Goal: Task Accomplishment & Management: Complete application form

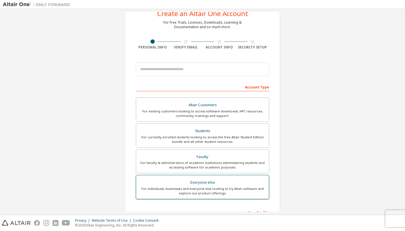
scroll to position [16, 0]
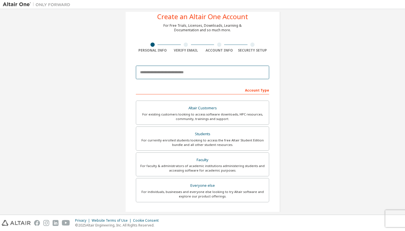
click at [186, 73] on input "email" at bounding box center [202, 73] width 133 height 14
click at [185, 73] on input "email" at bounding box center [202, 73] width 133 height 14
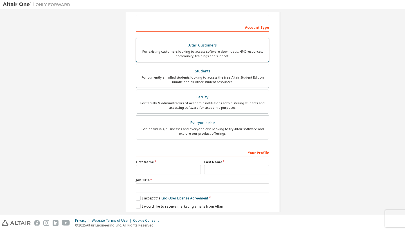
scroll to position [79, 0]
type input "**********"
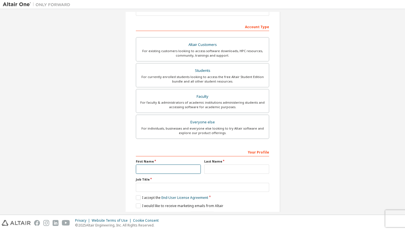
click at [156, 166] on input "text" at bounding box center [168, 168] width 65 height 9
type input "*****"
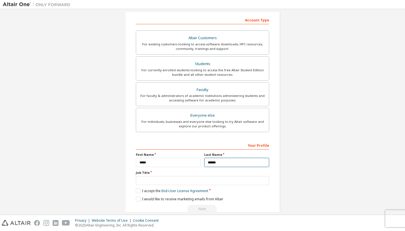
scroll to position [95, 0]
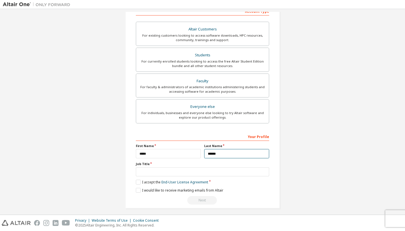
type input "******"
type input "*******"
click at [138, 182] on label "I accept the End-User License Agreement" at bounding box center [172, 181] width 72 height 5
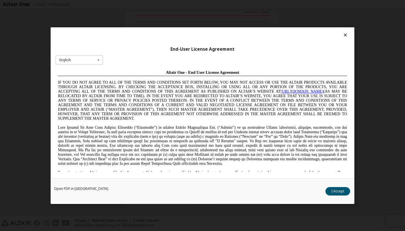
scroll to position [0, 0]
click at [93, 64] on div "English English Chinese French German Japanese Korean Portuguese" at bounding box center [79, 59] width 47 height 9
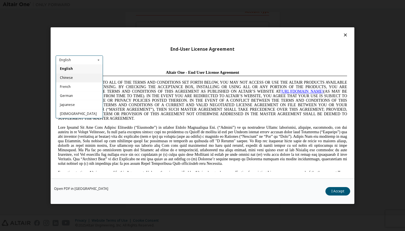
click at [85, 70] on div "English" at bounding box center [79, 68] width 47 height 9
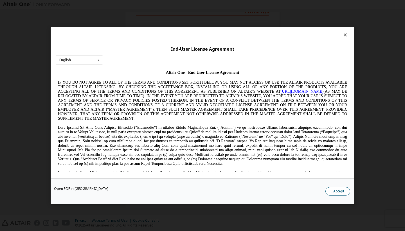
click at [331, 194] on button "I Accept" at bounding box center [337, 191] width 25 height 8
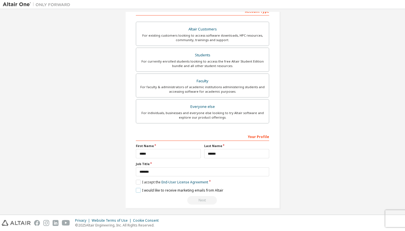
click at [136, 191] on label "I would like to receive marketing emails from Altair" at bounding box center [179, 190] width 87 height 5
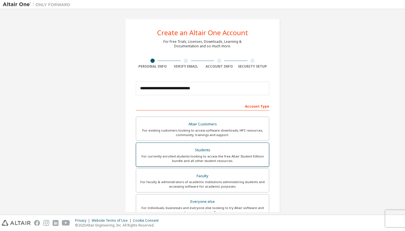
click at [194, 154] on div "For currently enrolled students looking to access the free Altair Student Editi…" at bounding box center [203, 158] width 126 height 9
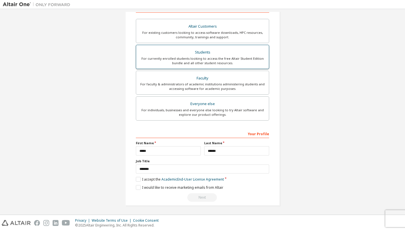
scroll to position [98, 0]
click at [136, 178] on label "I accept the Academic End-User License Agreement" at bounding box center [180, 179] width 88 height 5
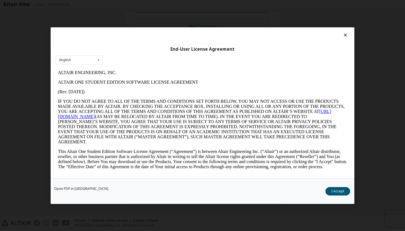
scroll to position [0, 0]
click at [334, 191] on button "I Accept" at bounding box center [337, 191] width 25 height 8
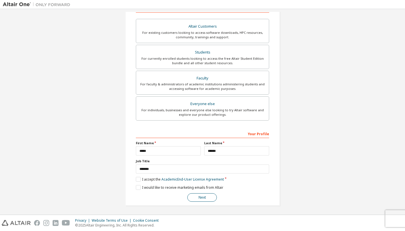
click at [206, 198] on button "Next" at bounding box center [202, 197] width 30 height 8
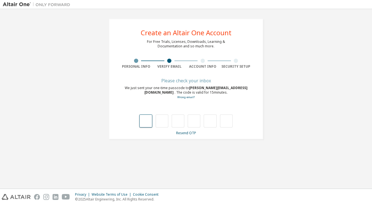
type input "*"
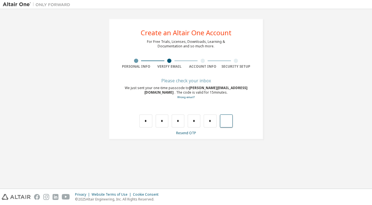
type input "*"
